Goal: Register for event/course

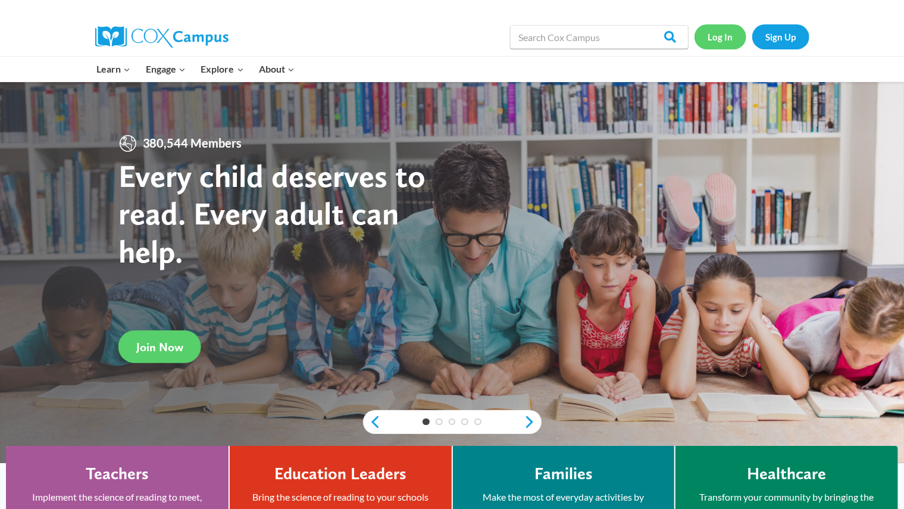
click at [715, 36] on link "Log In" at bounding box center [721, 36] width 52 height 24
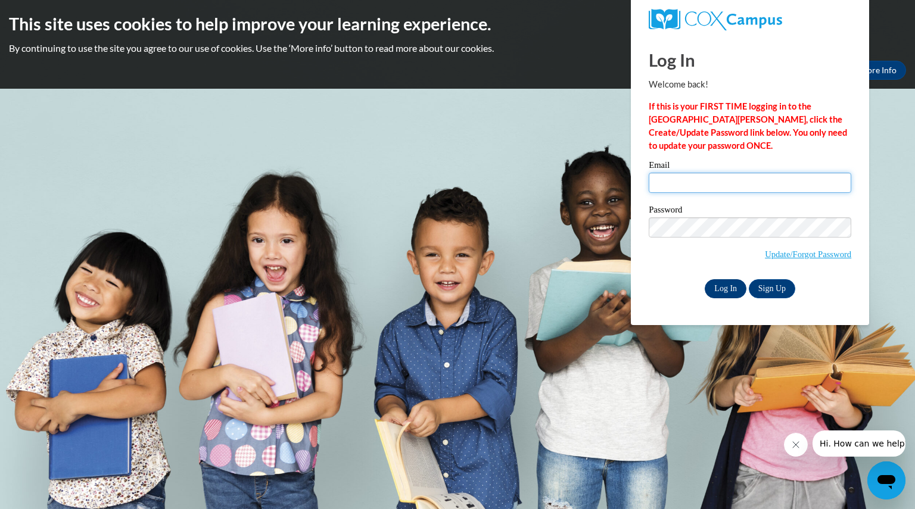
type input "schuettpelzcar@aasd.k12.wi.us"
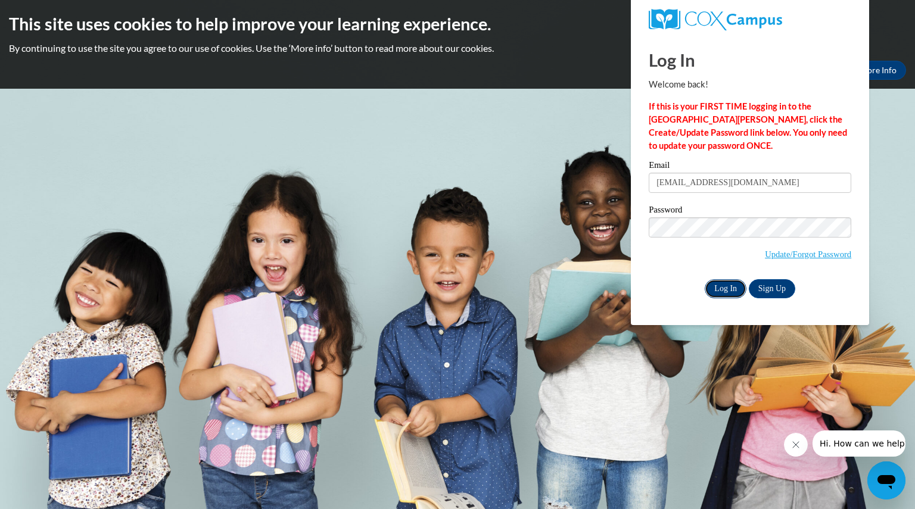
click at [731, 288] on input "Log In" at bounding box center [725, 288] width 42 height 19
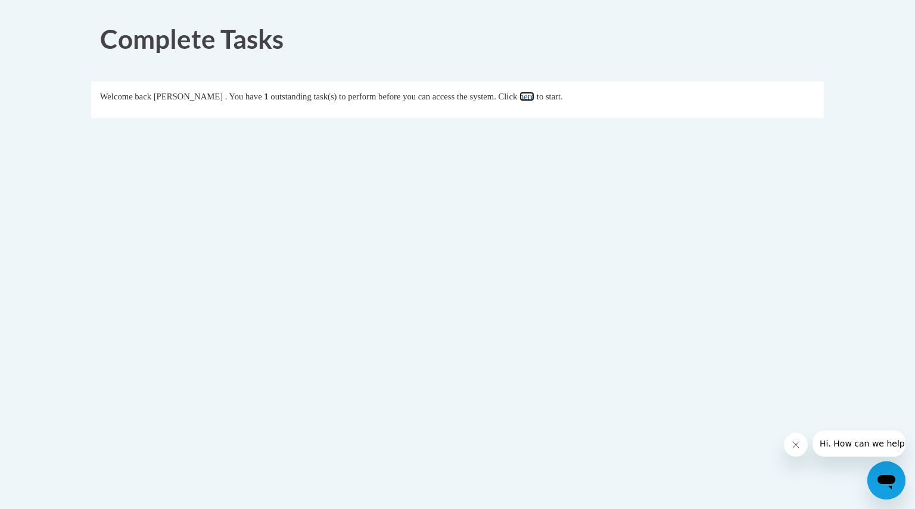
click at [534, 95] on link "here" at bounding box center [526, 97] width 15 height 10
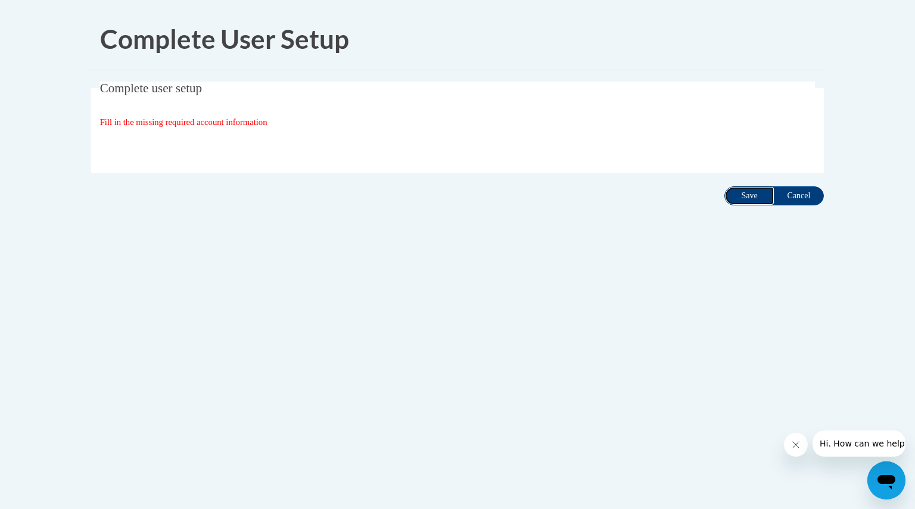
click at [757, 191] on input "Save" at bounding box center [749, 195] width 50 height 19
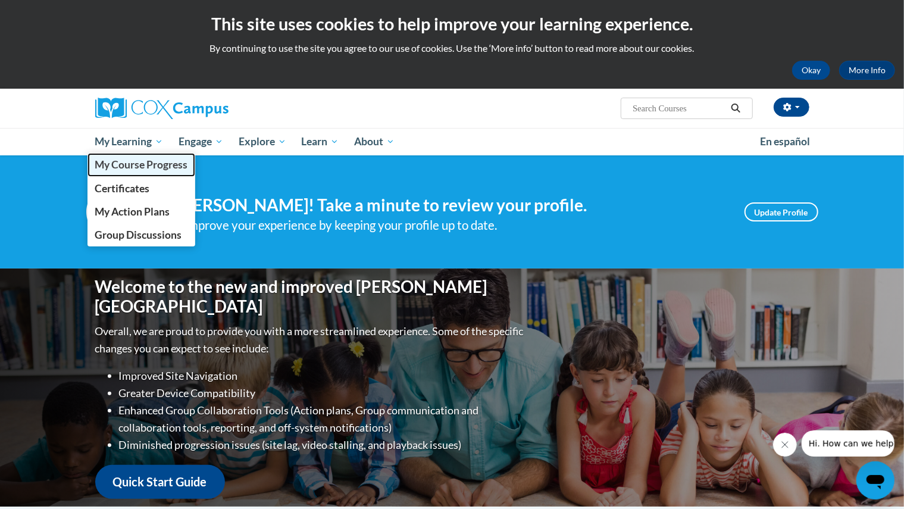
click at [146, 161] on span "My Course Progress" at bounding box center [141, 164] width 93 height 13
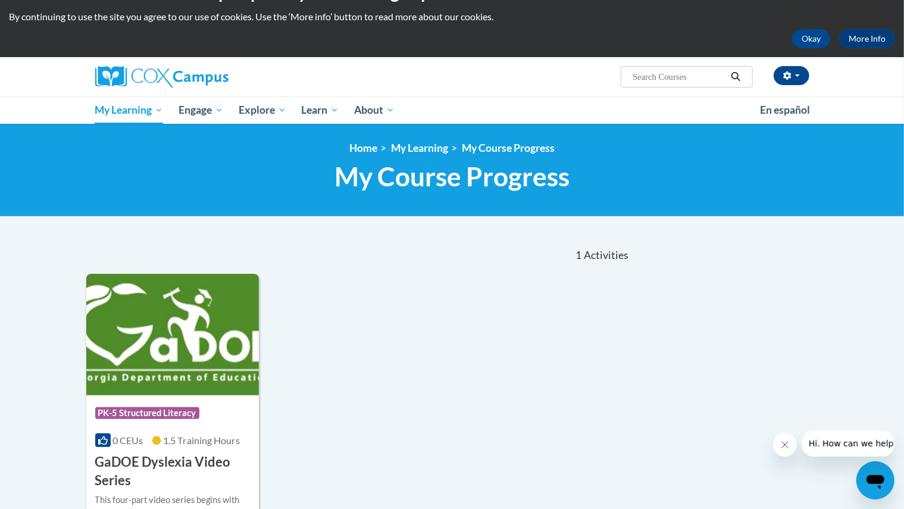
scroll to position [33, 0]
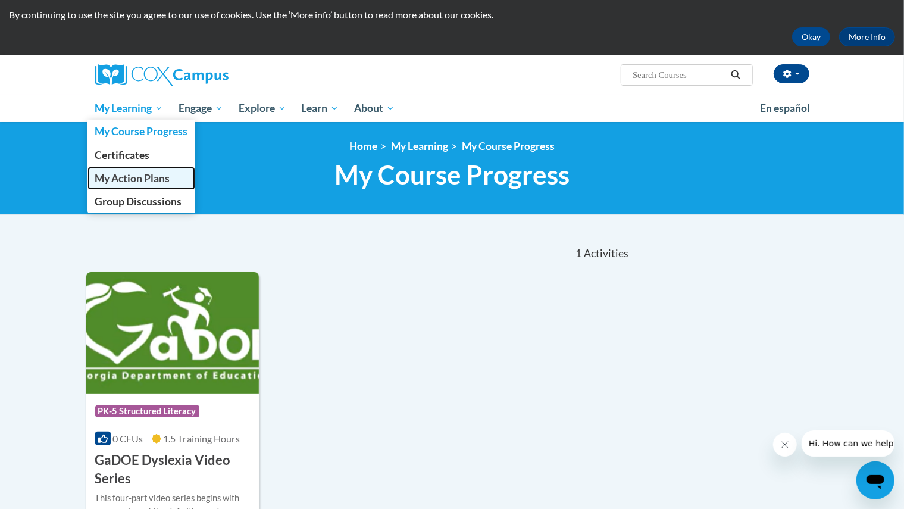
click at [121, 183] on span "My Action Plans" at bounding box center [132, 178] width 75 height 13
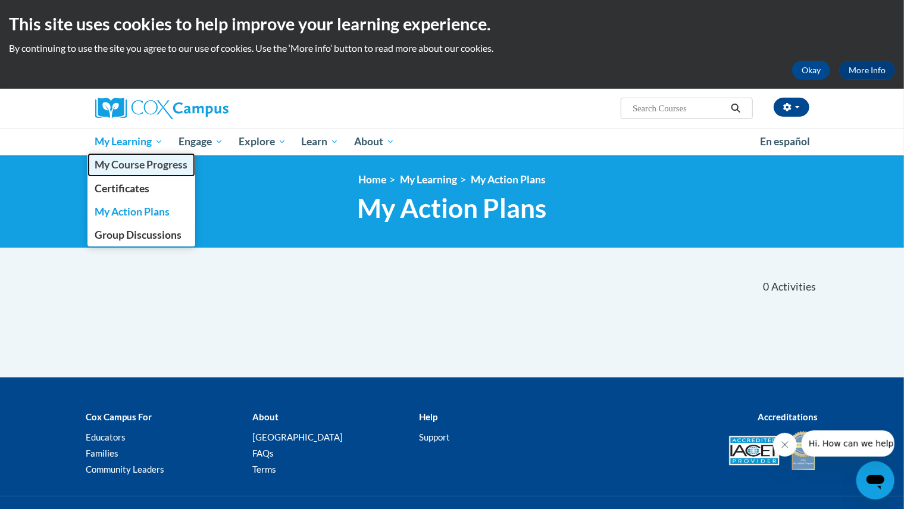
click at [143, 161] on span "My Course Progress" at bounding box center [141, 164] width 93 height 13
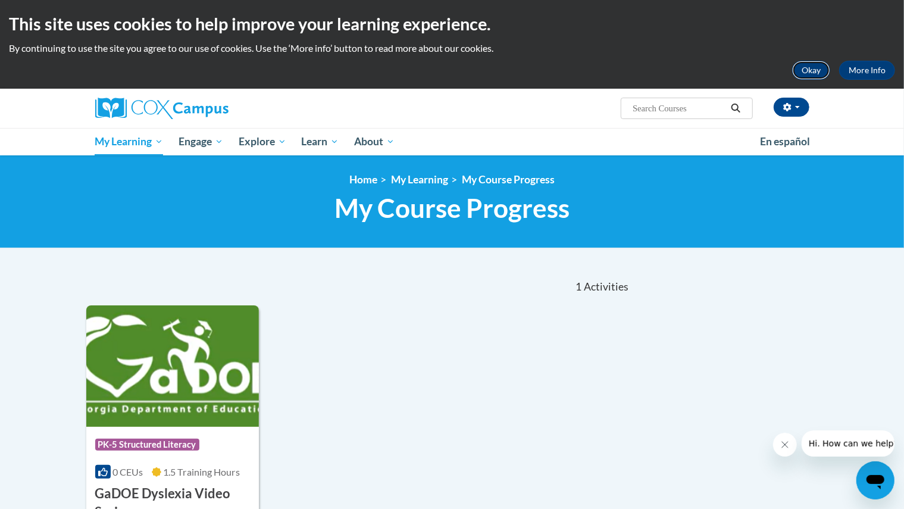
click at [803, 65] on button "Okay" at bounding box center [812, 70] width 38 height 19
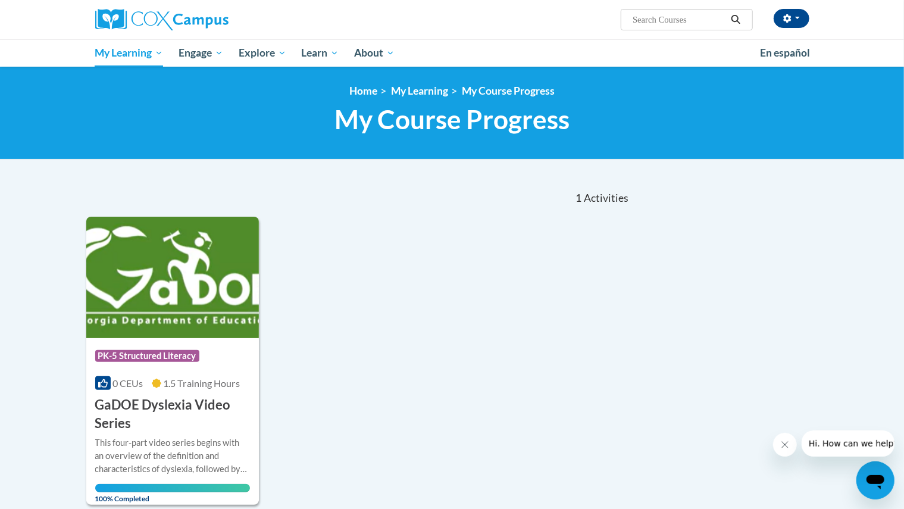
click at [644, 24] on input "Search..." at bounding box center [679, 20] width 95 height 14
type input "oral language"
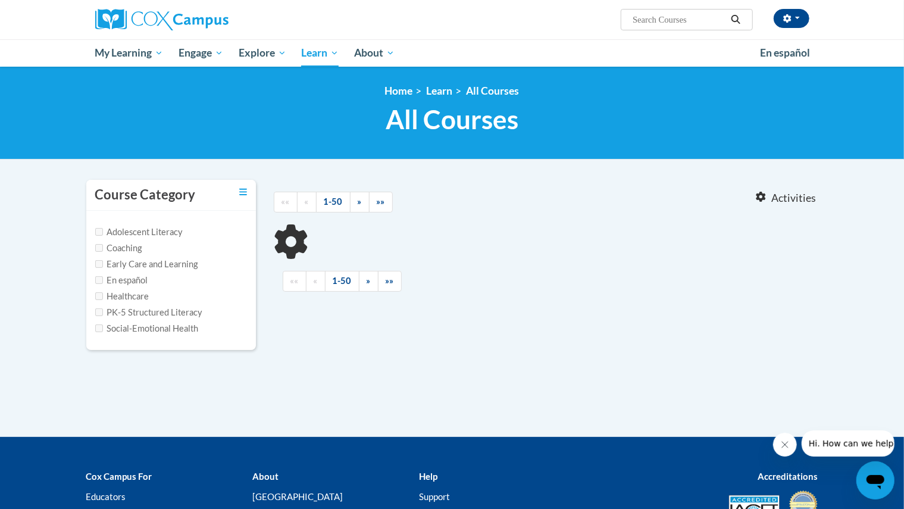
type input "oral language"
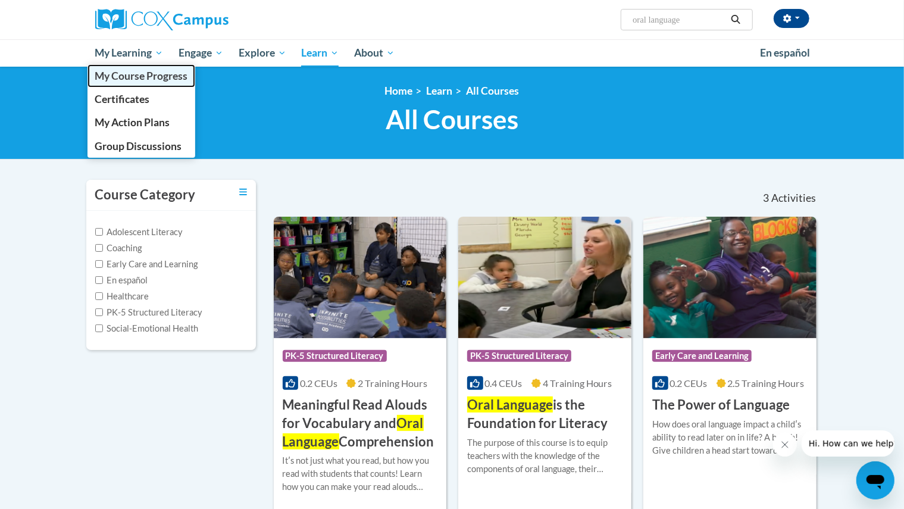
click at [145, 74] on span "My Course Progress" at bounding box center [141, 76] width 93 height 13
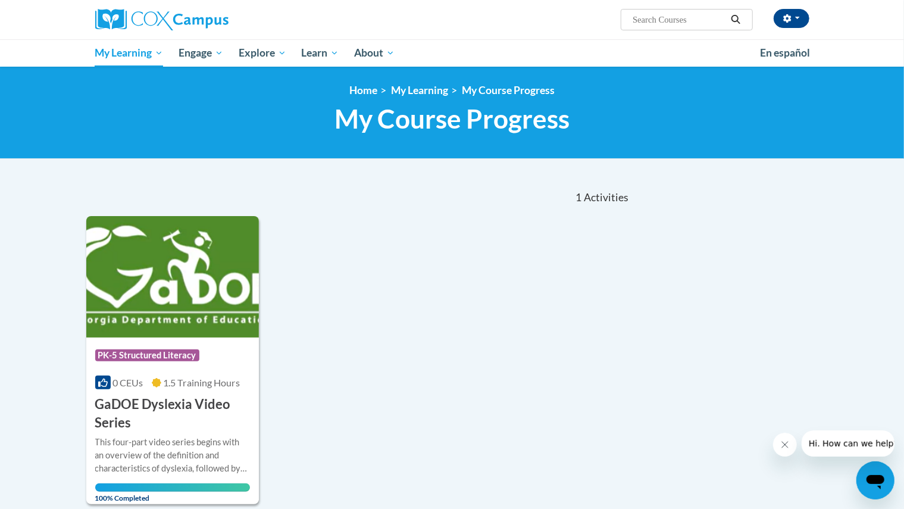
scroll to position [2, 0]
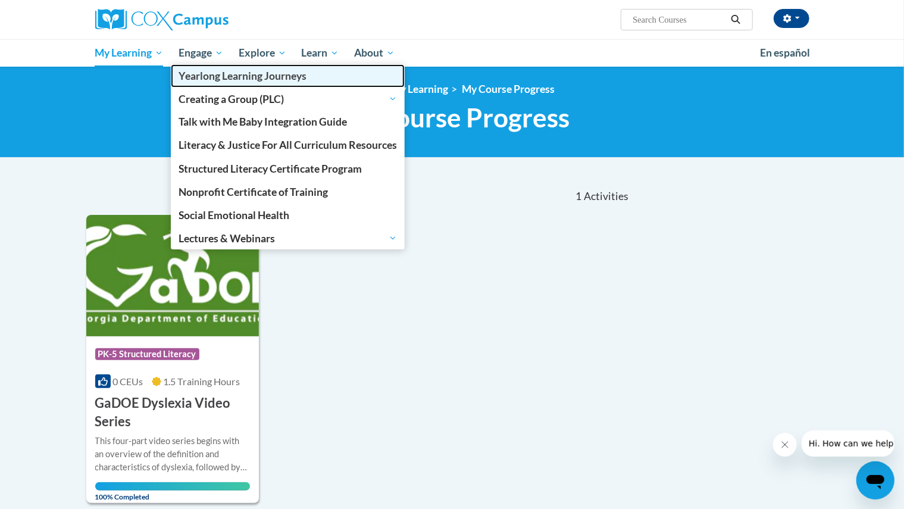
click at [208, 73] on span "Yearlong Learning Journeys" at bounding box center [243, 76] width 128 height 13
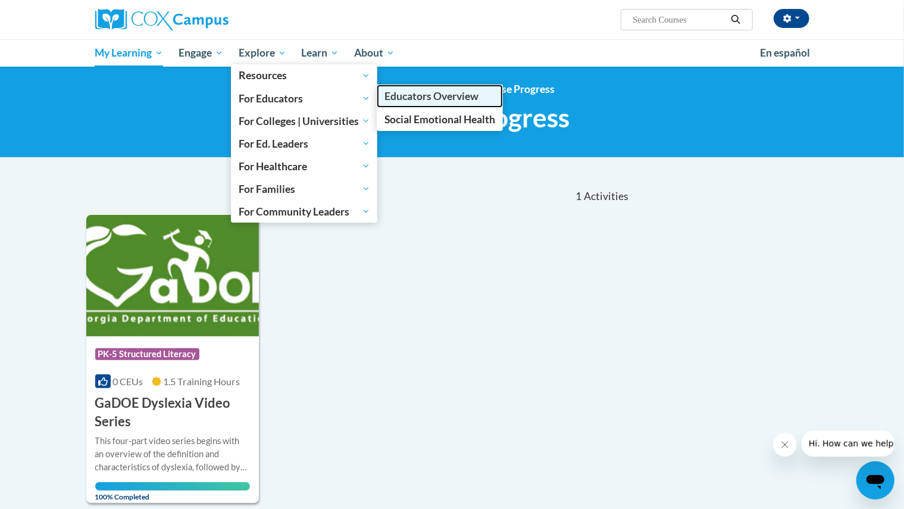
click at [397, 92] on span "Educators Overview" at bounding box center [432, 96] width 94 height 13
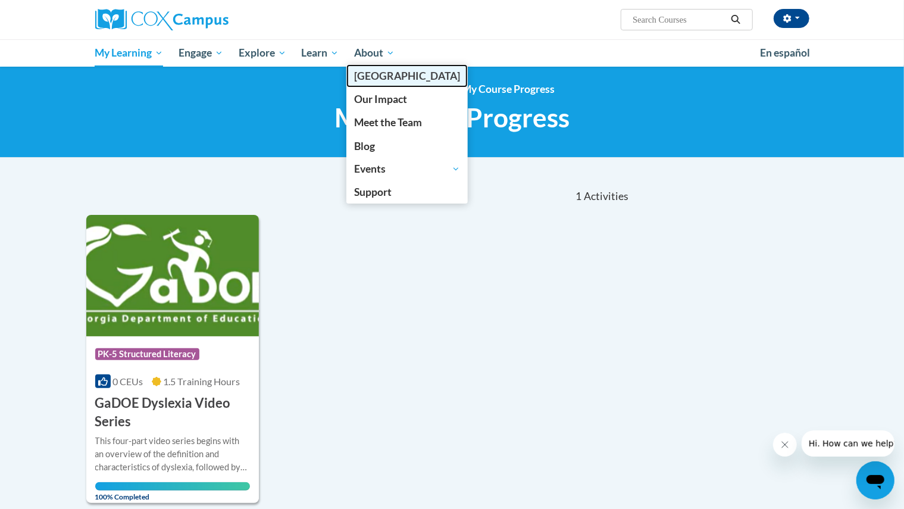
click at [375, 71] on span "[GEOGRAPHIC_DATA]" at bounding box center [407, 76] width 106 height 13
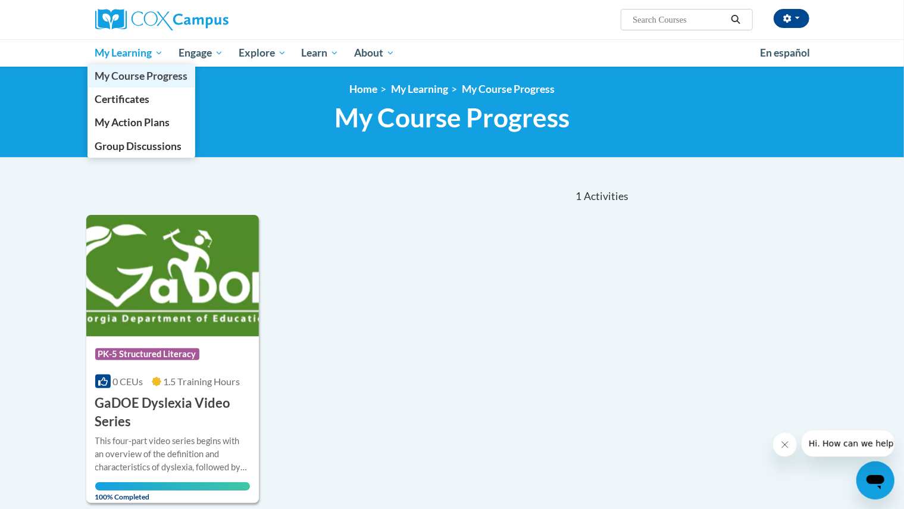
click at [144, 74] on span "My Course Progress" at bounding box center [141, 76] width 93 height 13
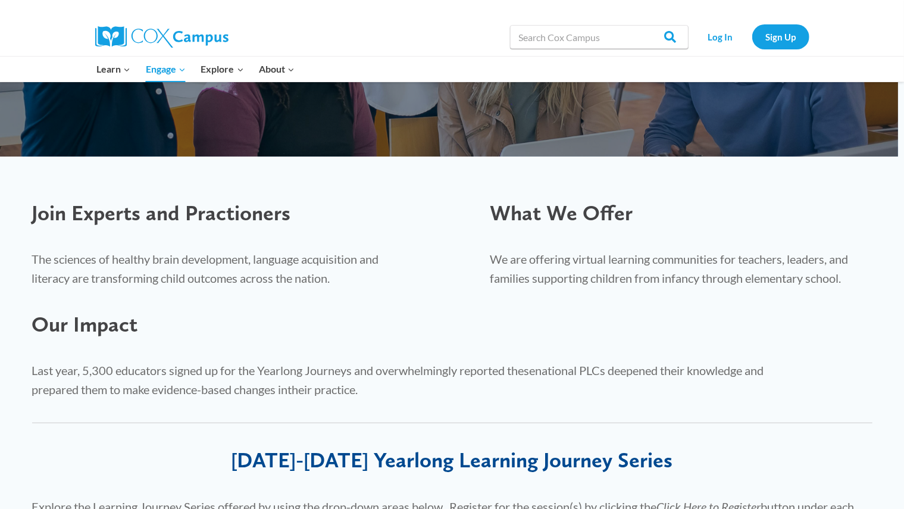
scroll to position [310, 0]
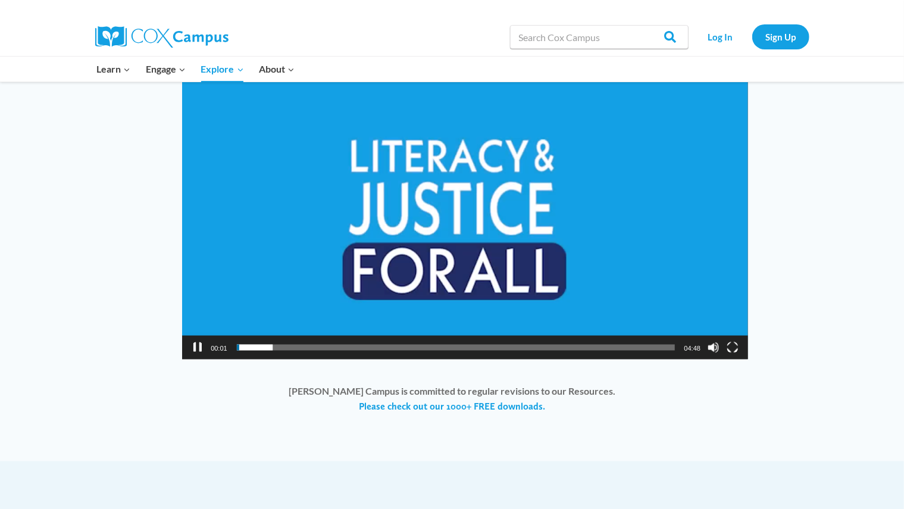
scroll to position [892, 0]
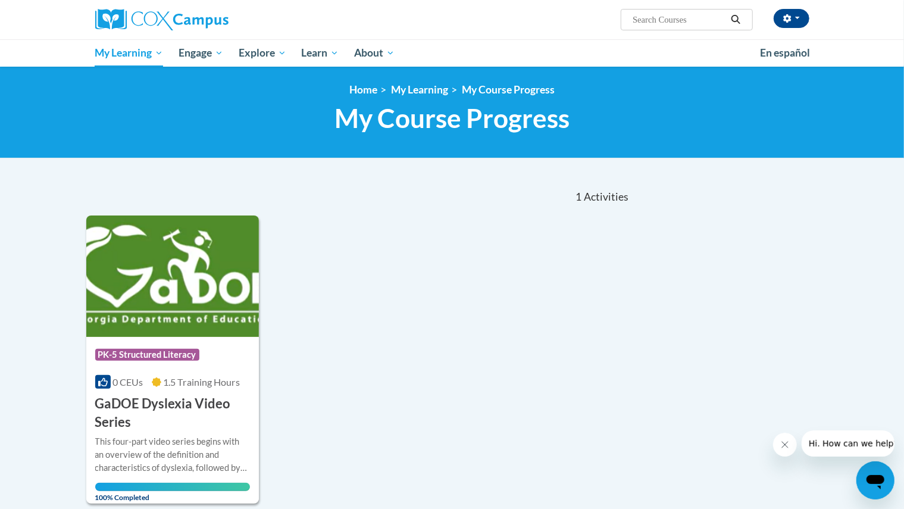
scroll to position [3, 0]
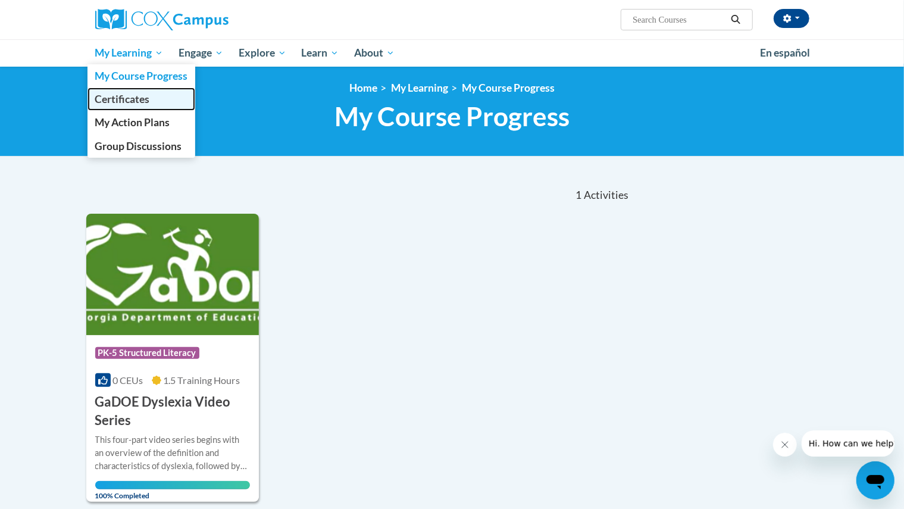
click at [132, 109] on link "Certificates" at bounding box center [142, 99] width 108 height 23
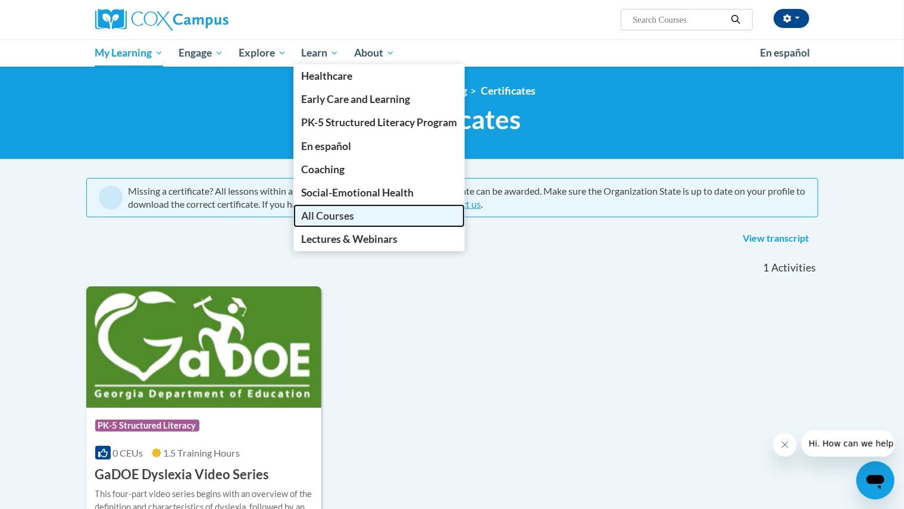
click at [325, 219] on span "All Courses" at bounding box center [327, 216] width 53 height 13
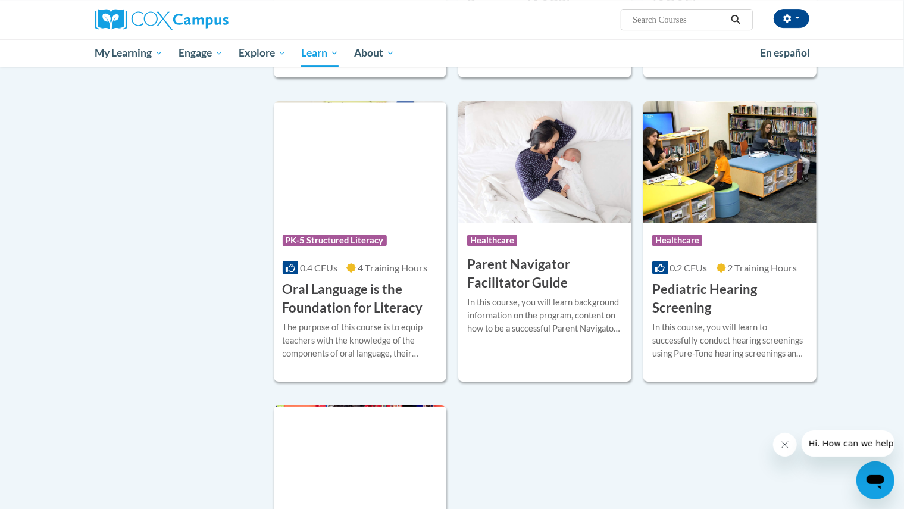
scroll to position [2361, 0]
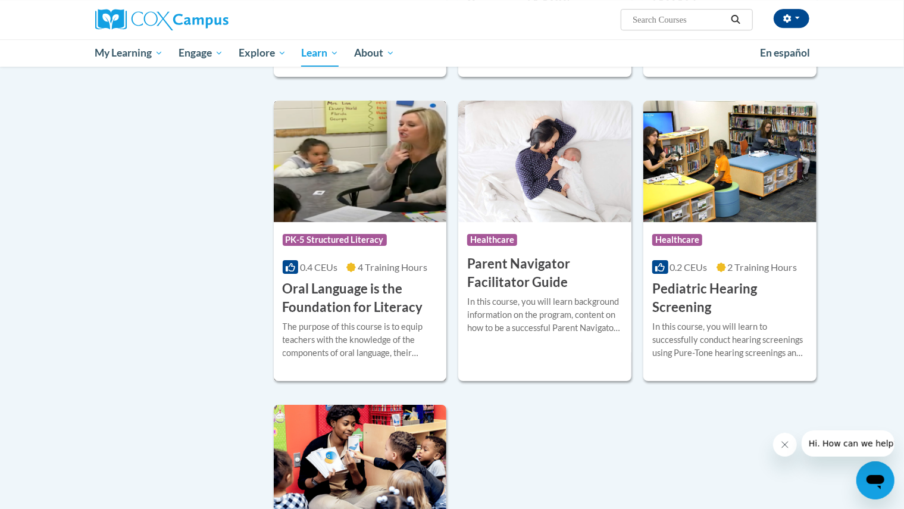
click at [404, 273] on span "4 Training Hours" at bounding box center [393, 266] width 70 height 11
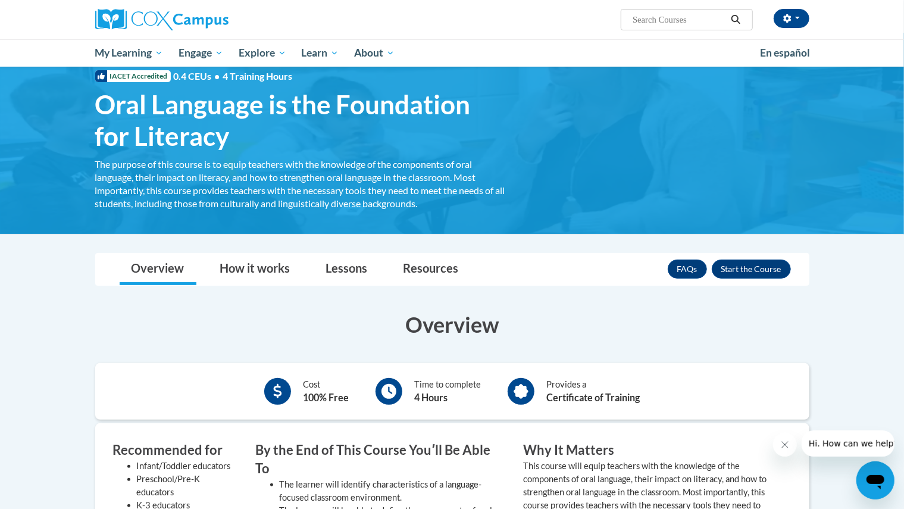
scroll to position [39, 0]
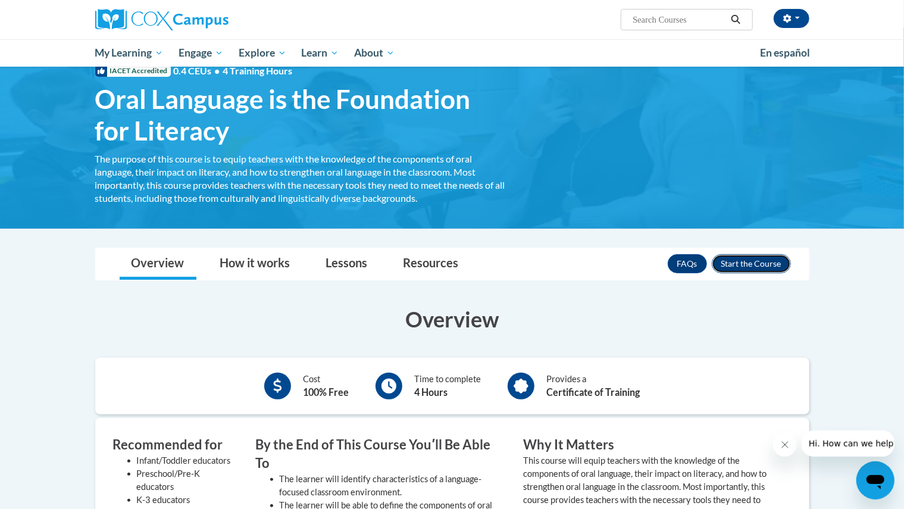
click at [766, 267] on button "Enroll" at bounding box center [751, 263] width 79 height 19
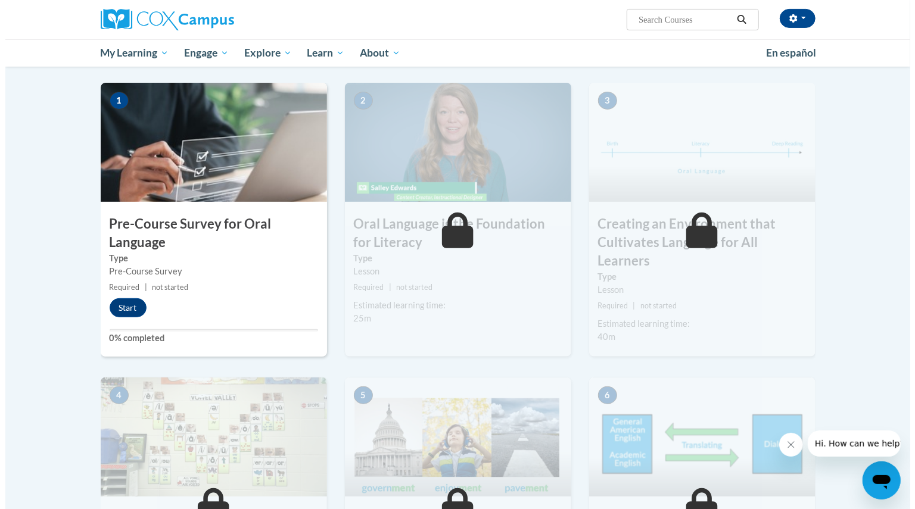
scroll to position [229, 0]
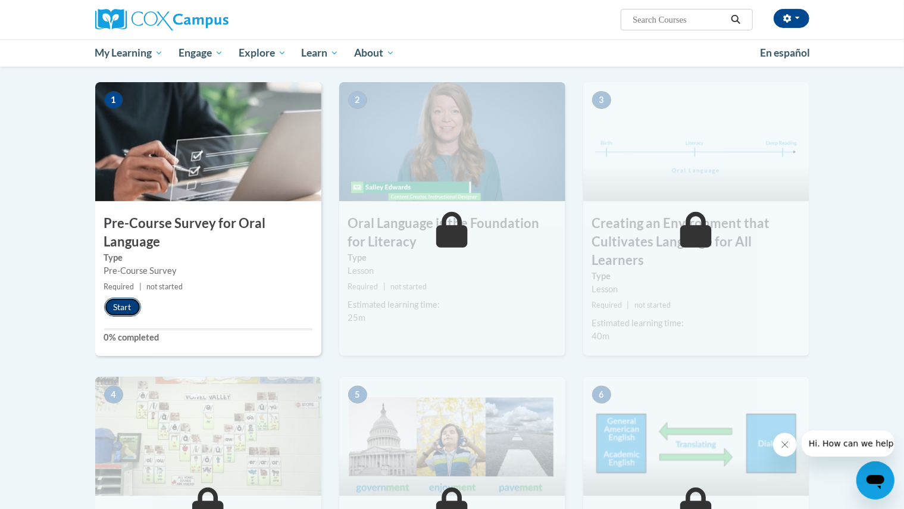
click at [125, 307] on button "Start" at bounding box center [122, 307] width 37 height 19
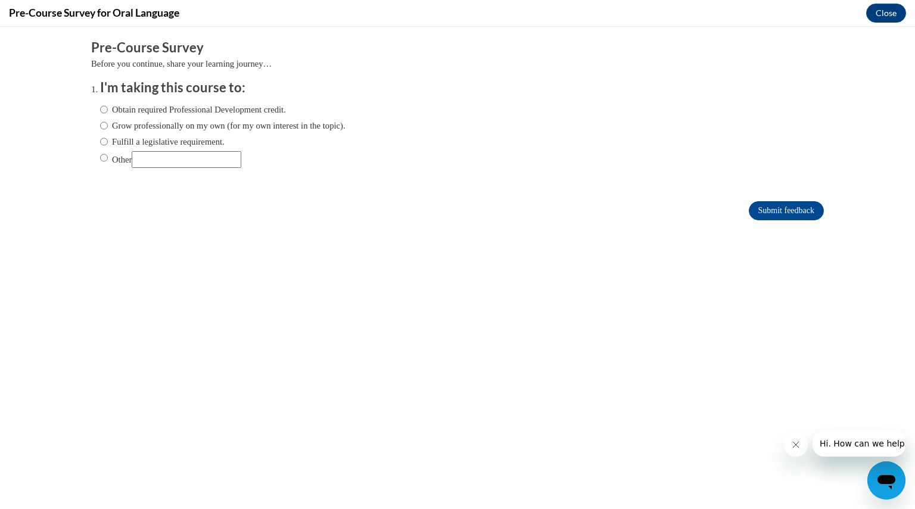
scroll to position [0, 0]
click at [261, 108] on label "Obtain required Professional Development credit." at bounding box center [193, 109] width 186 height 13
click at [108, 108] on input "Obtain required Professional Development credit." at bounding box center [104, 109] width 8 height 13
radio input "true"
click at [748, 210] on input "Submit feedback" at bounding box center [785, 210] width 75 height 19
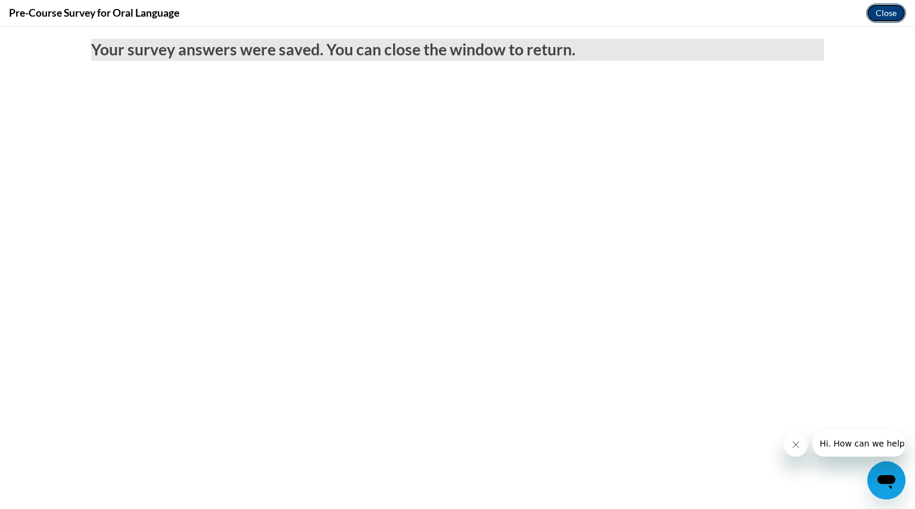
click at [881, 16] on button "Close" at bounding box center [886, 13] width 40 height 19
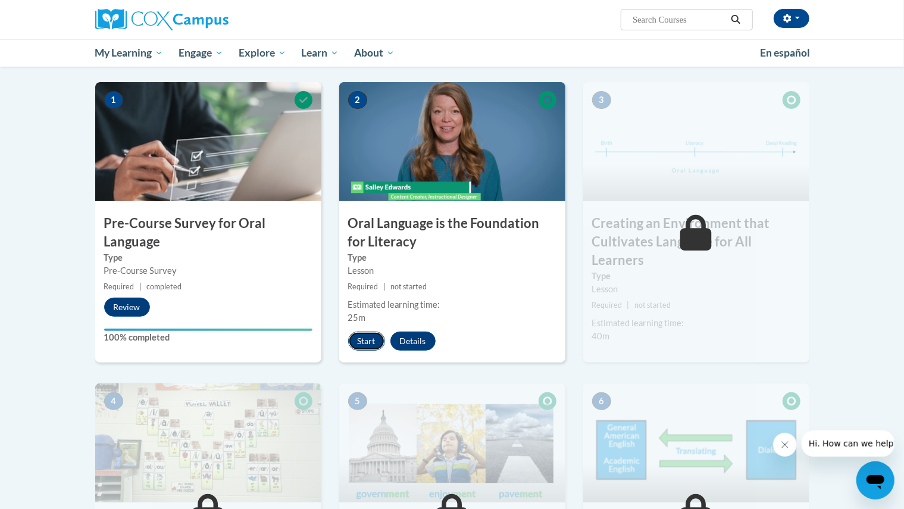
click at [369, 338] on button "Start" at bounding box center [366, 341] width 37 height 19
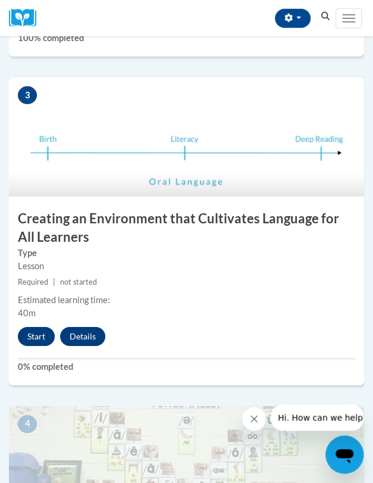
scroll to position [840, 0]
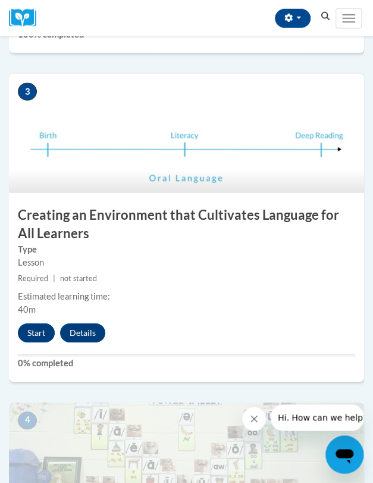
click at [162, 290] on div "Estimated learning time:" at bounding box center [187, 296] width 338 height 13
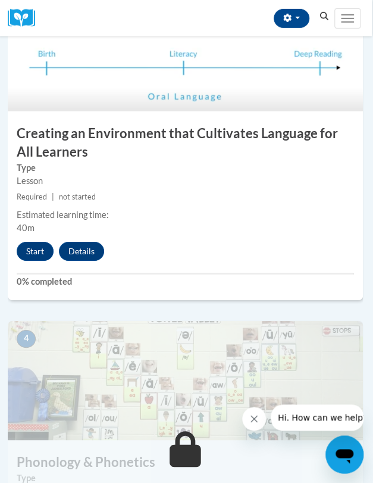
scroll to position [872, 1]
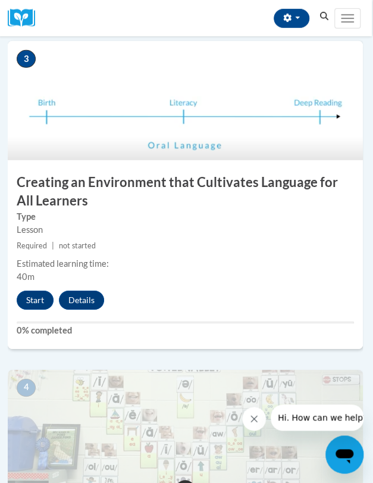
click at [43, 289] on div "3 Creating an Environment that Cultivates Language for All Learners Type Lesson…" at bounding box center [185, 195] width 355 height 308
click at [38, 297] on button "Start" at bounding box center [35, 300] width 37 height 19
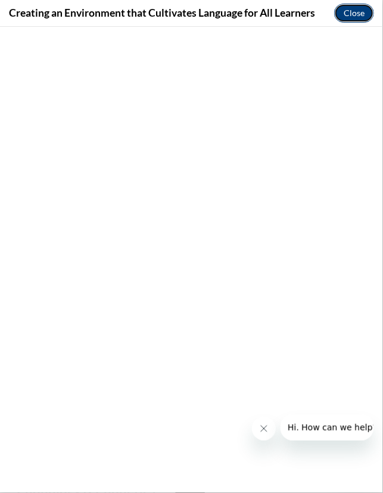
click at [354, 15] on button "Close" at bounding box center [354, 13] width 40 height 19
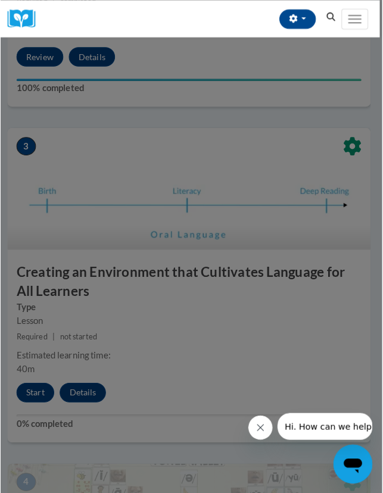
scroll to position [789, 2]
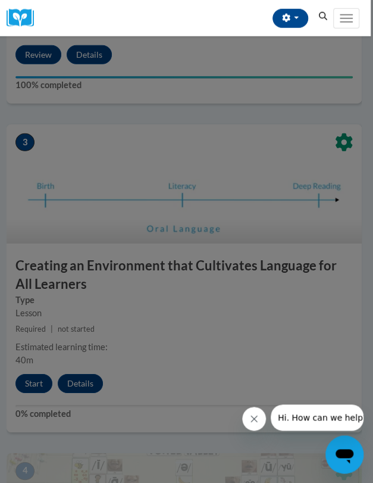
click at [35, 380] on div at bounding box center [186, 241] width 373 height 483
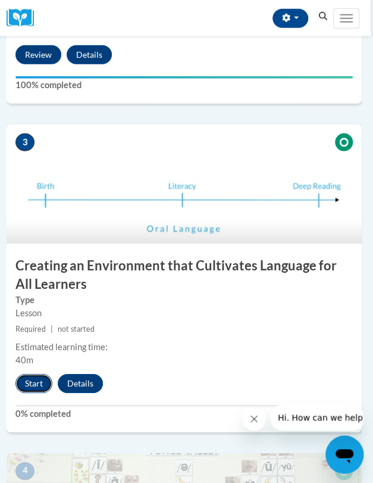
click at [38, 377] on button "Start" at bounding box center [33, 383] width 37 height 19
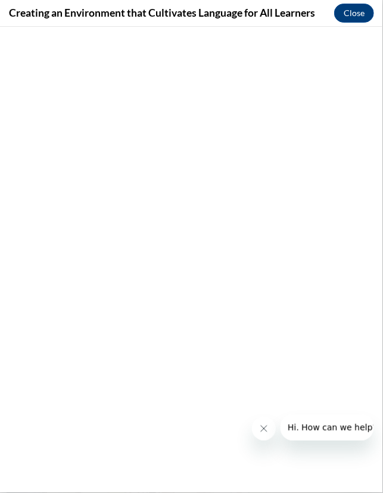
click at [263, 425] on icon "Close message from company" at bounding box center [263, 428] width 10 height 10
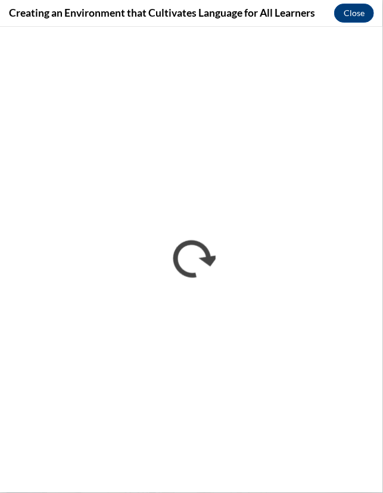
scroll to position [0, 0]
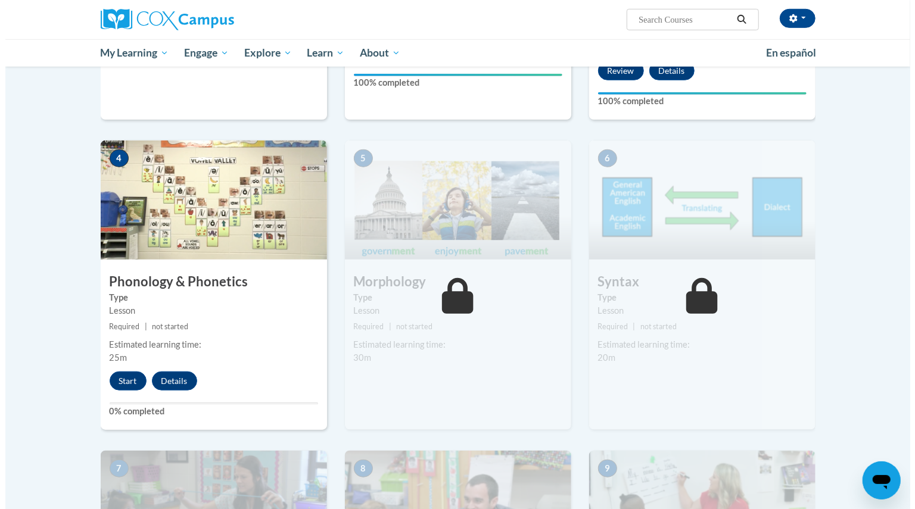
scroll to position [520, 0]
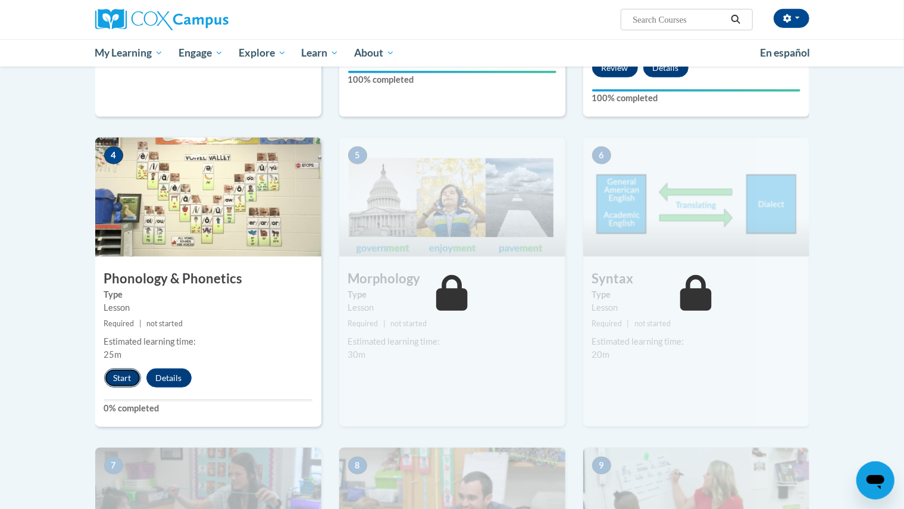
click at [130, 372] on button "Start" at bounding box center [122, 378] width 37 height 19
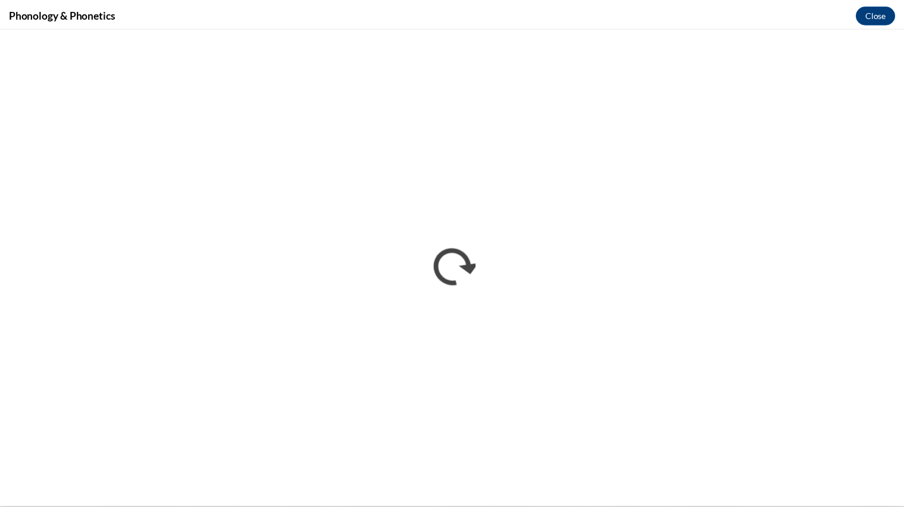
scroll to position [0, 0]
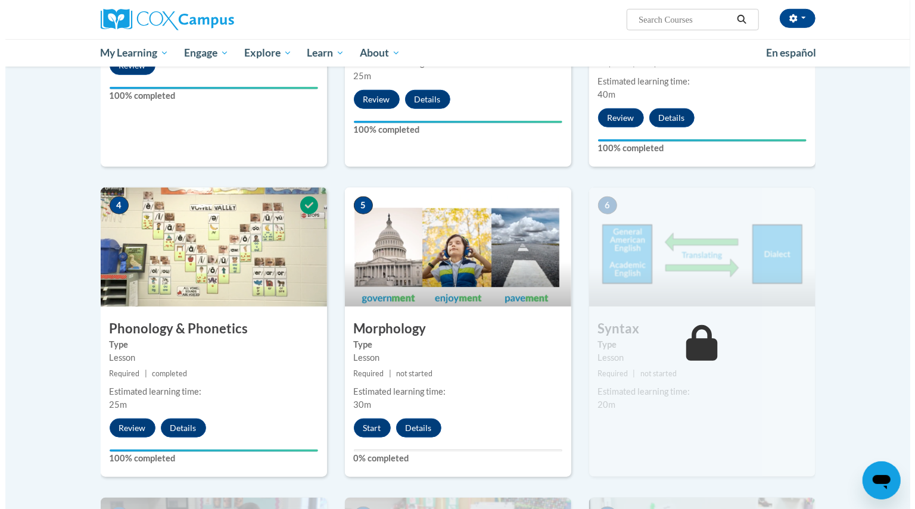
scroll to position [473, 0]
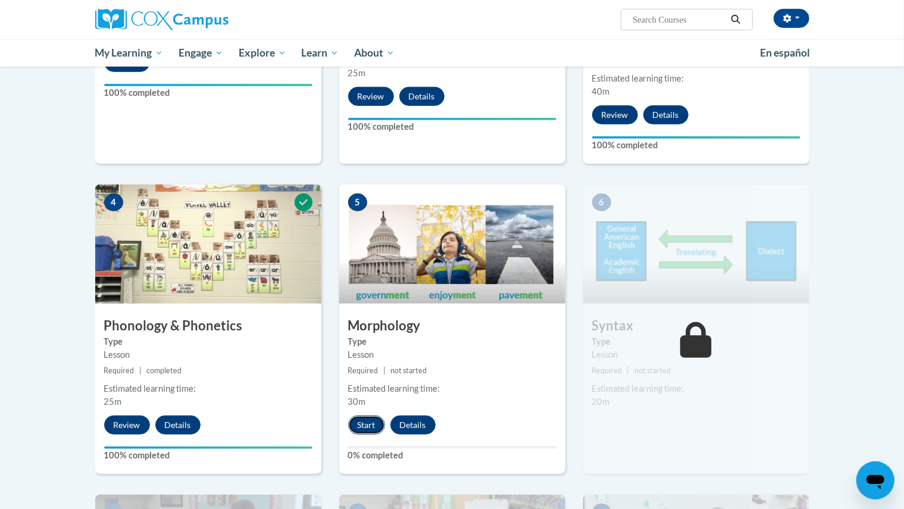
click at [357, 428] on button "Start" at bounding box center [366, 425] width 37 height 19
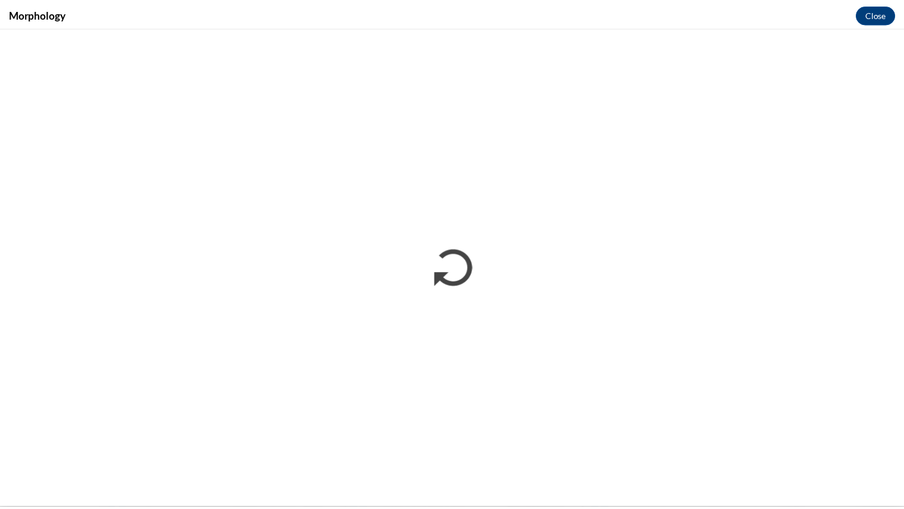
scroll to position [0, 0]
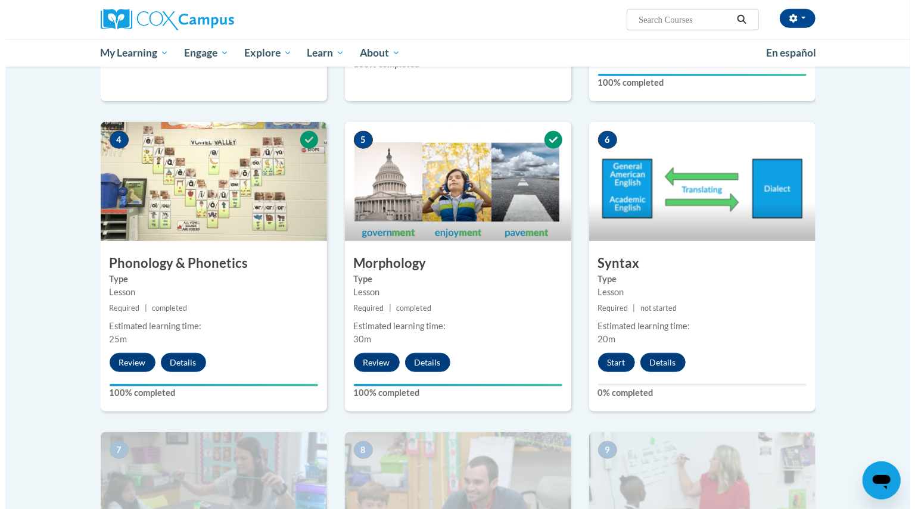
scroll to position [536, 0]
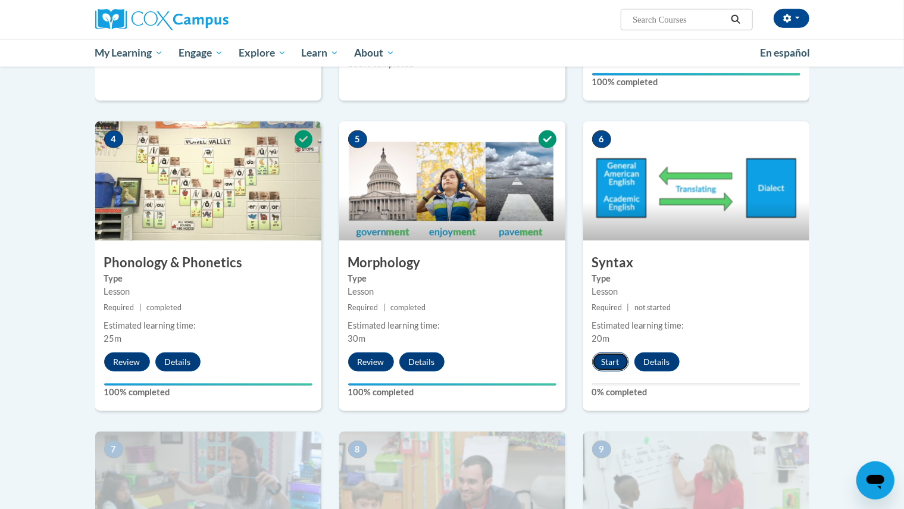
click at [612, 361] on button "Start" at bounding box center [610, 362] width 37 height 19
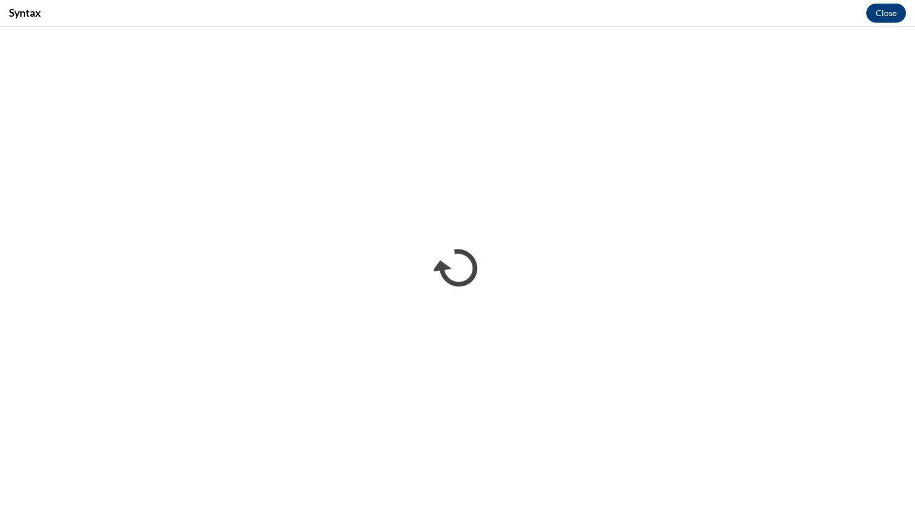
scroll to position [0, 0]
